Goal: Information Seeking & Learning: Find specific page/section

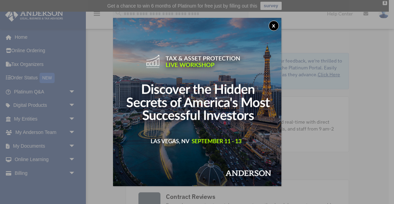
click at [274, 24] on button "x" at bounding box center [273, 26] width 10 height 10
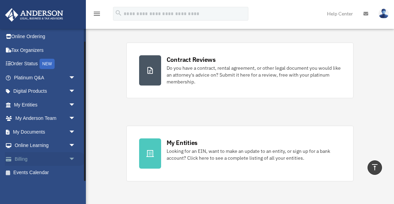
scroll to position [132, 0]
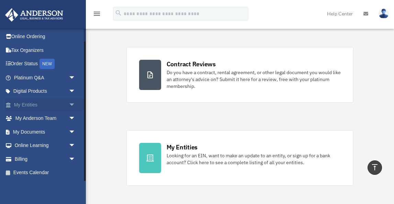
click at [72, 103] on span "arrow_drop_down" at bounding box center [76, 105] width 14 height 14
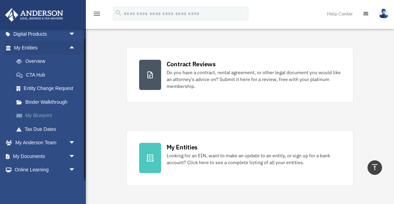
scroll to position [95, 0]
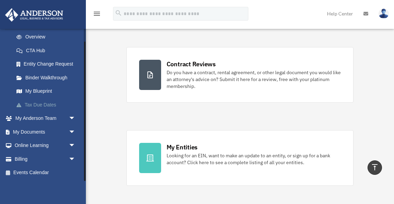
click at [34, 104] on link "Tax Due Dates" at bounding box center [48, 105] width 76 height 14
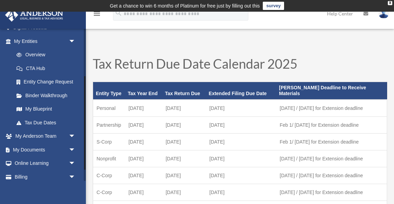
scroll to position [95, 0]
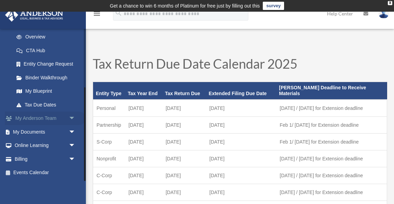
click at [45, 115] on link "My Anderson Team arrow_drop_down" at bounding box center [45, 119] width 81 height 14
click at [73, 117] on span "arrow_drop_down" at bounding box center [76, 119] width 14 height 14
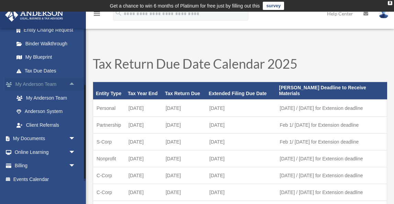
scroll to position [131, 0]
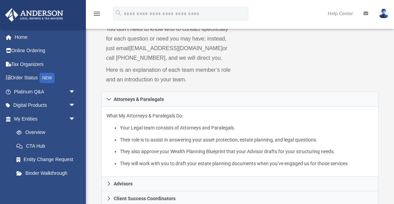
scroll to position [107, 0]
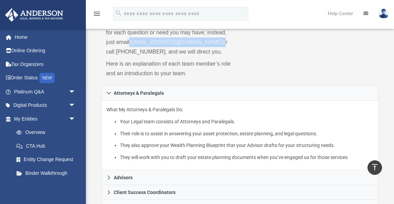
drag, startPoint x: 130, startPoint y: 41, endPoint x: 212, endPoint y: 47, distance: 82.2
click at [212, 47] on p "You don’t need to know who to contact specifically for each question or need yo…" at bounding box center [170, 37] width 129 height 38
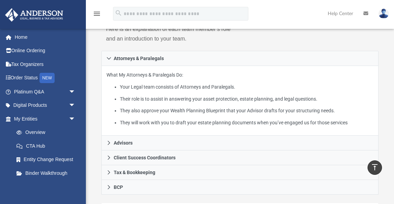
scroll to position [144, 0]
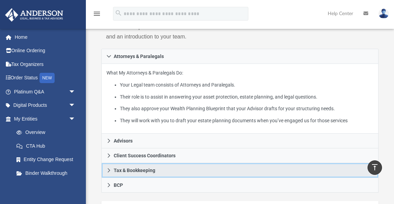
click at [109, 168] on icon at bounding box center [108, 170] width 5 height 5
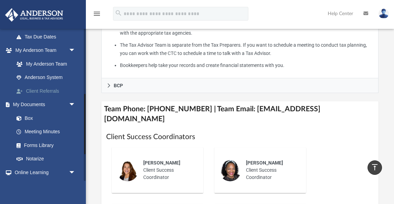
scroll to position [164, 0]
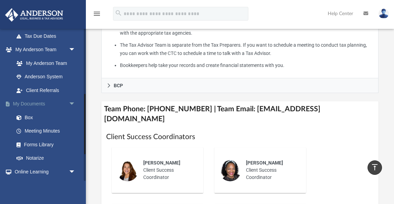
click at [70, 103] on span "arrow_drop_down" at bounding box center [76, 104] width 14 height 14
click at [70, 103] on span "arrow_drop_up" at bounding box center [76, 104] width 14 height 14
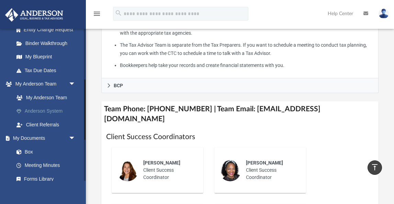
scroll to position [138, 0]
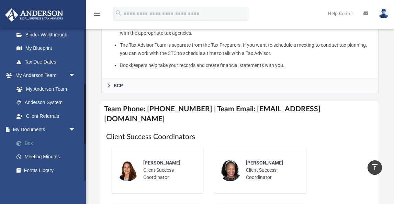
click at [28, 142] on link "Box" at bounding box center [48, 143] width 76 height 14
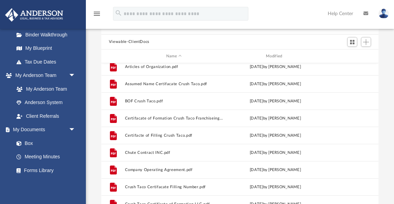
scroll to position [131, 0]
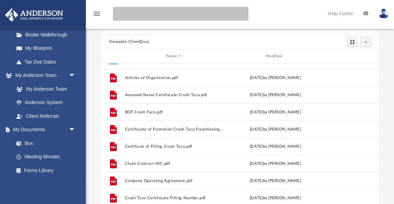
click at [165, 17] on input "search" at bounding box center [180, 14] width 135 height 14
type input "**********"
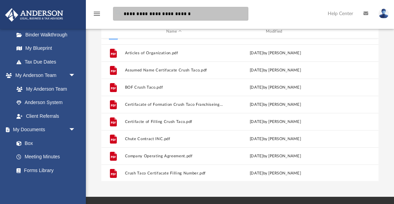
scroll to position [97, 0]
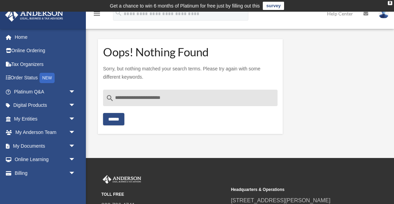
click at [106, 123] on input "******" at bounding box center [113, 119] width 21 height 12
click at [110, 117] on input "******" at bounding box center [113, 119] width 21 height 12
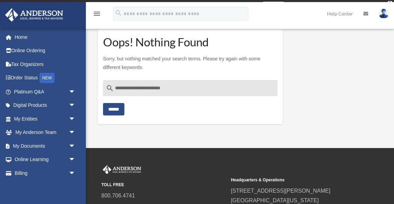
click at [120, 107] on div "**********" at bounding box center [190, 98] width 174 height 36
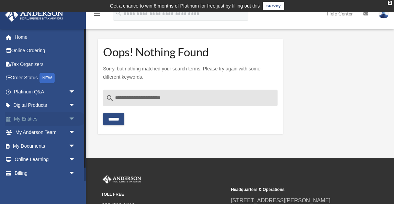
click at [27, 118] on link "My Entities arrow_drop_down" at bounding box center [45, 119] width 81 height 14
click at [71, 117] on span "arrow_drop_down" at bounding box center [76, 119] width 14 height 14
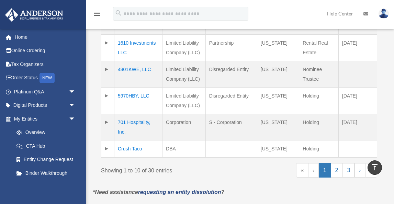
scroll to position [355, 0]
click at [334, 163] on link "2" at bounding box center [336, 170] width 12 height 14
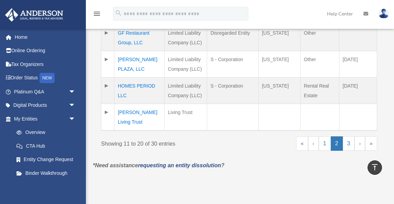
scroll to position [362, 0]
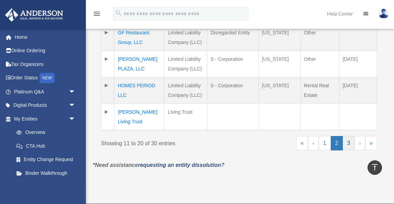
click at [348, 144] on link "3" at bounding box center [348, 143] width 12 height 14
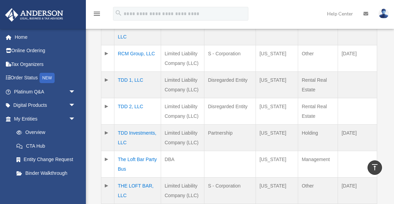
scroll to position [281, 0]
click at [120, 125] on td "TDD Investments, LLC" at bounding box center [137, 138] width 47 height 26
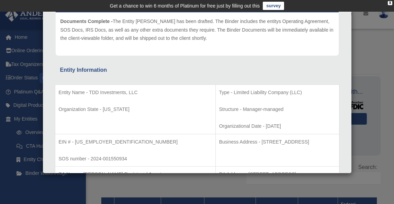
scroll to position [0, 0]
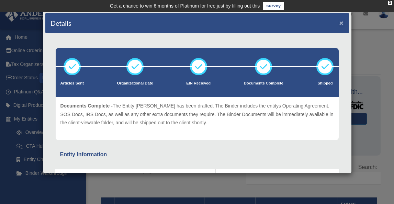
click at [341, 20] on button "×" at bounding box center [341, 22] width 4 height 7
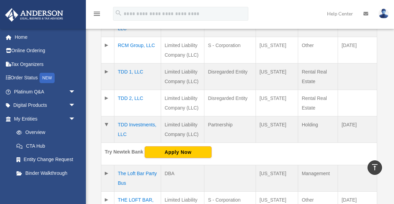
scroll to position [284, 0]
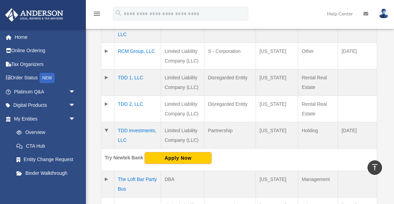
click at [106, 122] on td at bounding box center [107, 135] width 13 height 26
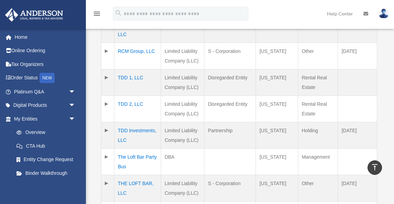
click at [123, 122] on td "TDD Investments, LLC" at bounding box center [137, 135] width 47 height 26
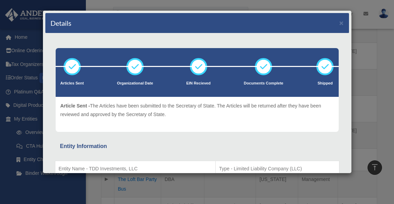
scroll to position [0, 0]
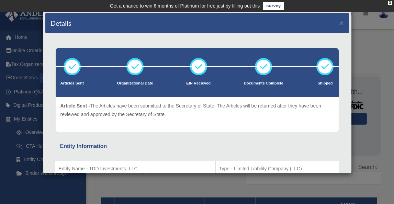
click at [376, 32] on div "Details × Articles Sent Organizational Date" at bounding box center [197, 102] width 394 height 204
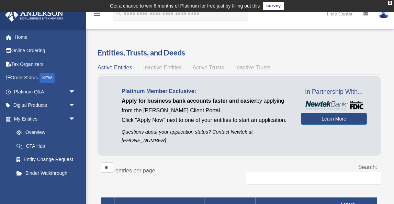
click at [155, 68] on span "Inactive Entities" at bounding box center [162, 68] width 38 height 6
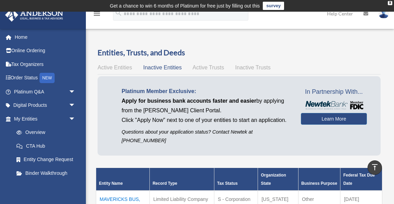
scroll to position [0, 0]
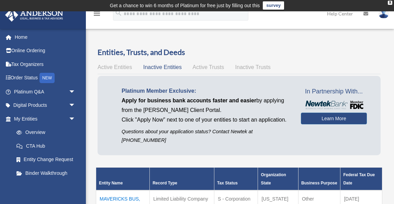
click at [212, 67] on span "Active Trusts" at bounding box center [209, 67] width 32 height 6
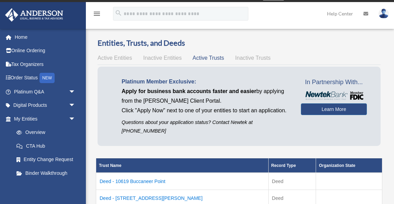
scroll to position [0, 0]
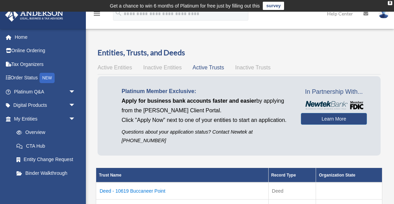
click at [253, 66] on span "Inactive Trusts" at bounding box center [252, 68] width 35 height 6
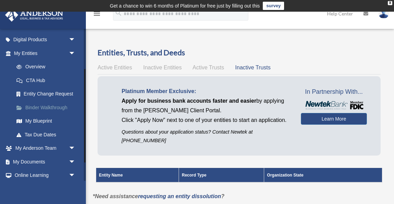
scroll to position [95, 0]
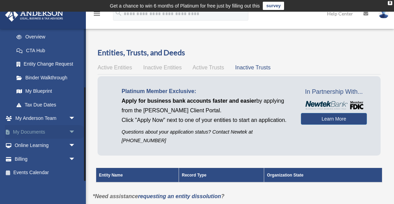
click at [72, 131] on span "arrow_drop_down" at bounding box center [76, 132] width 14 height 14
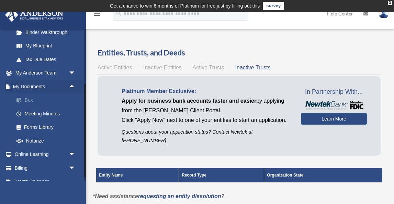
scroll to position [141, 0]
click at [30, 98] on link "Box" at bounding box center [48, 100] width 76 height 14
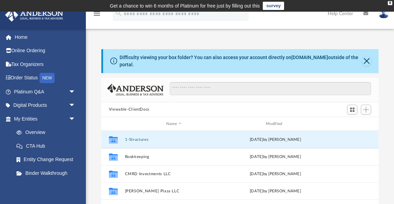
click at [143, 139] on button "1-Structures" at bounding box center [174, 139] width 98 height 4
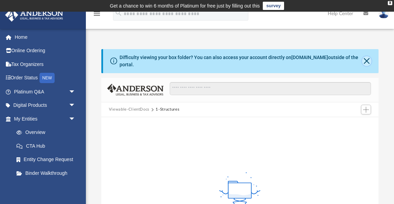
click at [365, 63] on button "Close" at bounding box center [366, 61] width 9 height 10
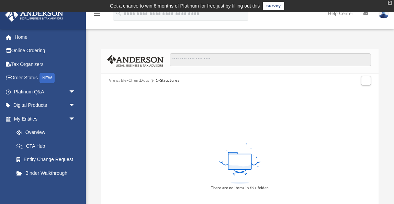
click at [390, 2] on div "X" at bounding box center [389, 3] width 4 height 4
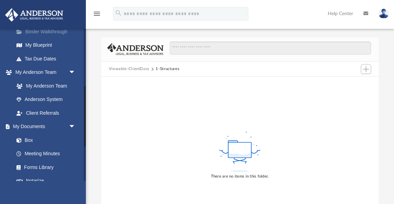
scroll to position [146, 0]
